Goal: Information Seeking & Learning: Learn about a topic

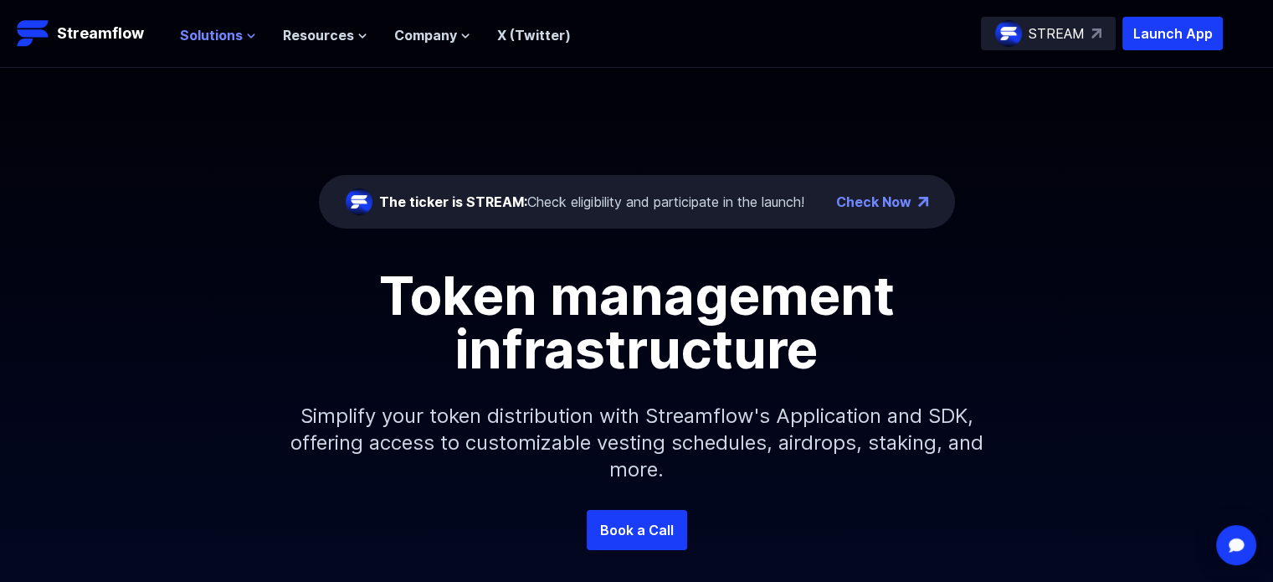
click at [243, 28] on button "Solutions" at bounding box center [218, 35] width 76 height 20
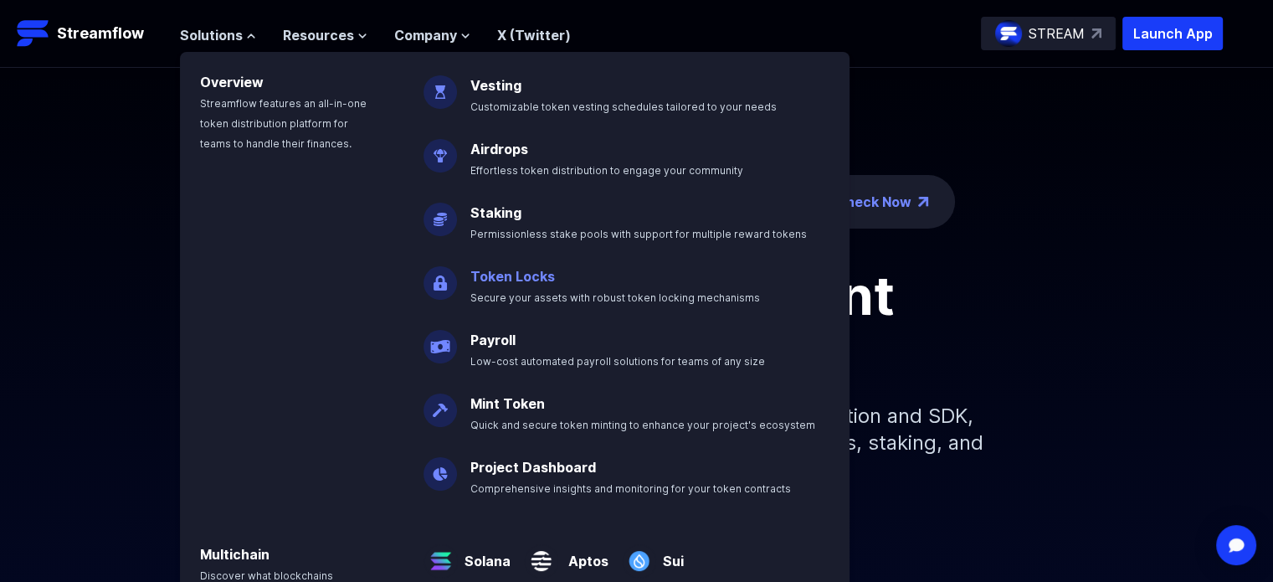
click at [520, 280] on link "Token Locks" at bounding box center [512, 276] width 85 height 17
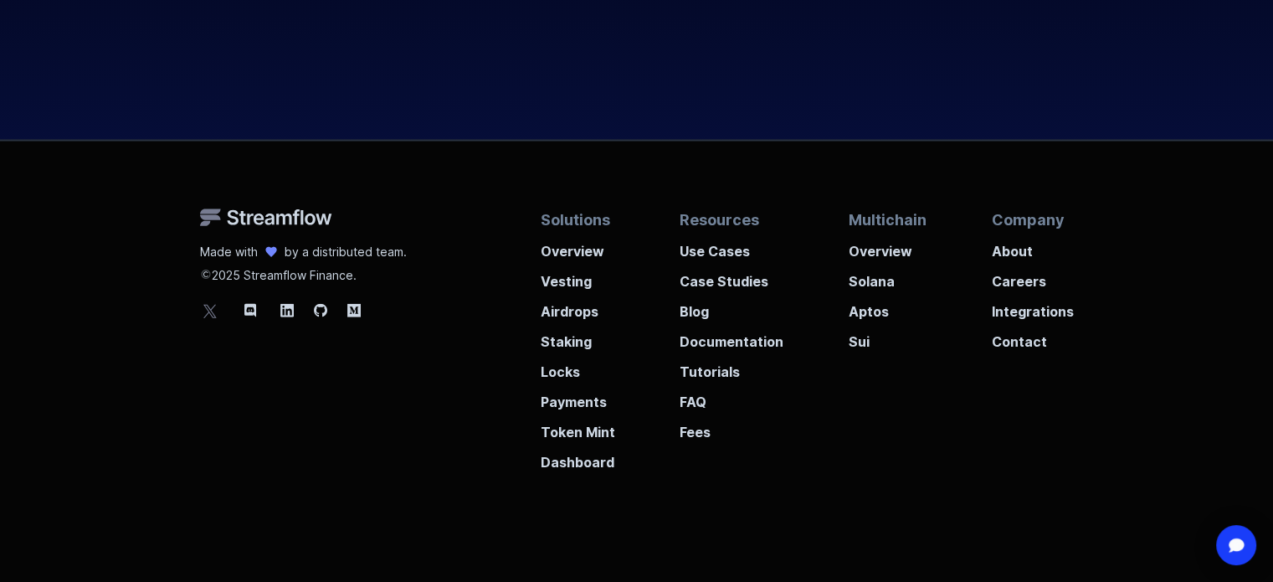
scroll to position [4023, 0]
click at [698, 432] on p "Fees" at bounding box center [731, 426] width 104 height 30
click at [586, 403] on p "Payments" at bounding box center [578, 396] width 74 height 30
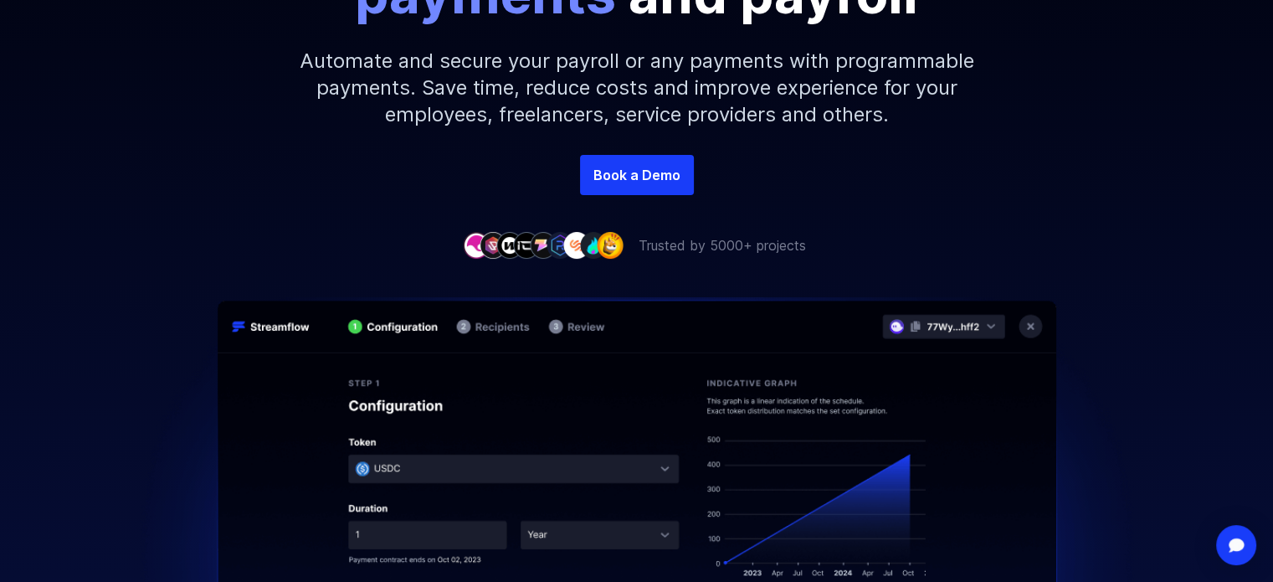
scroll to position [310, 0]
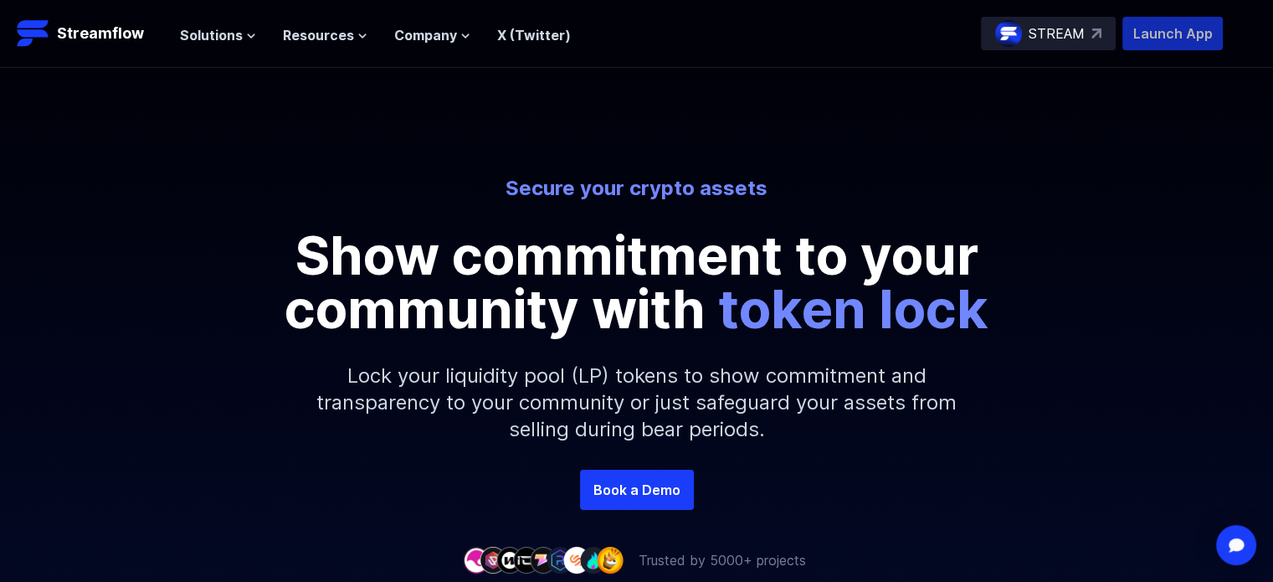
click at [1174, 29] on p "Launch App" at bounding box center [1172, 33] width 100 height 33
click at [431, 28] on span "Company" at bounding box center [425, 35] width 63 height 20
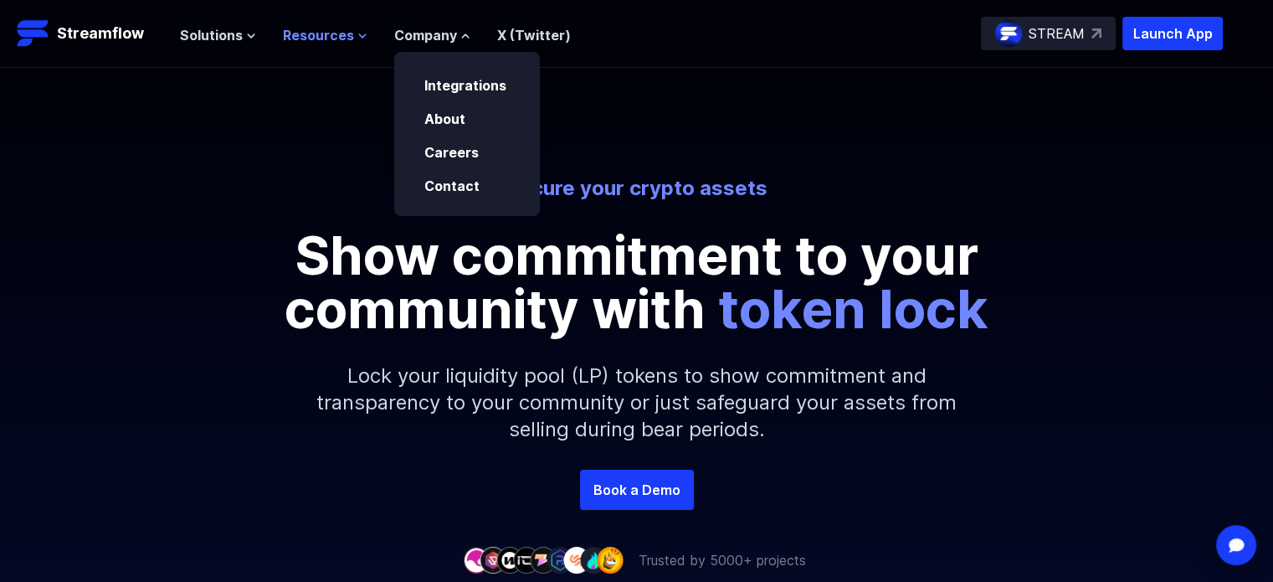
click at [350, 31] on button "Resources" at bounding box center [325, 35] width 85 height 20
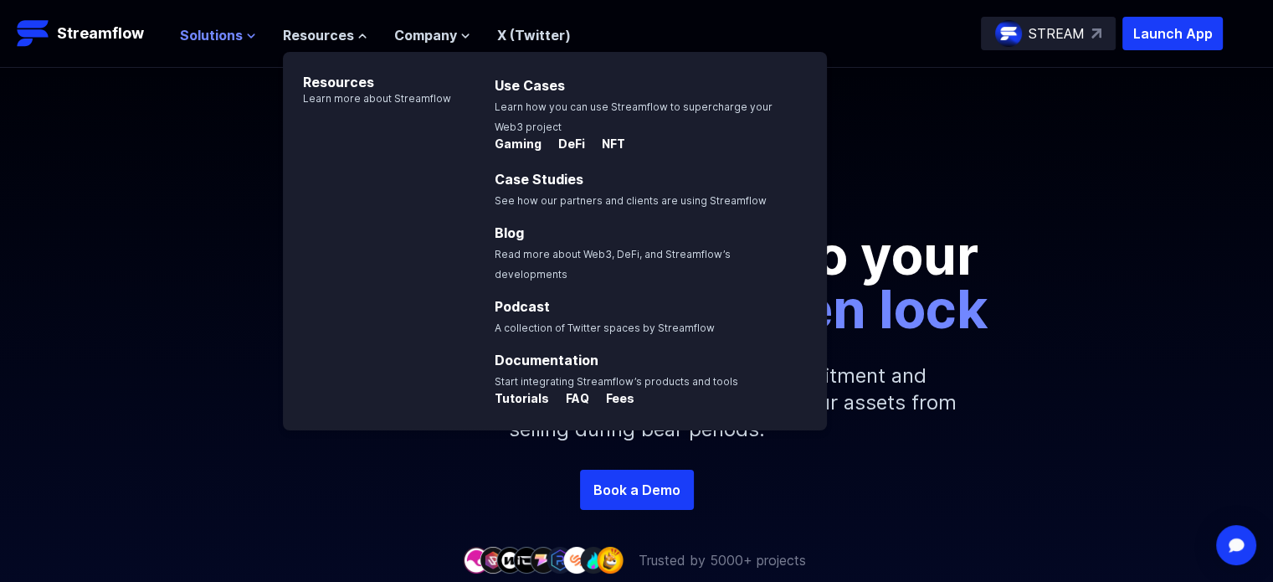
click at [236, 33] on span "Solutions" at bounding box center [211, 35] width 63 height 20
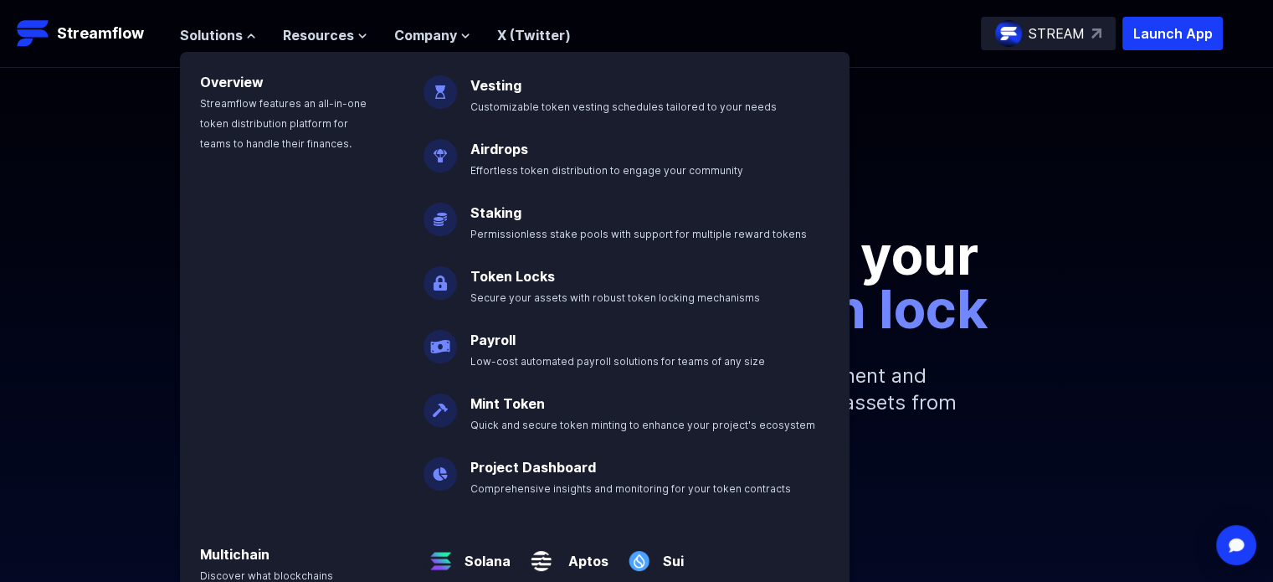
click at [920, 139] on div "Secure your crypto assets Show commitment to your community with token lock Loc…" at bounding box center [636, 269] width 1273 height 402
